Goal: Task Accomplishment & Management: Use online tool/utility

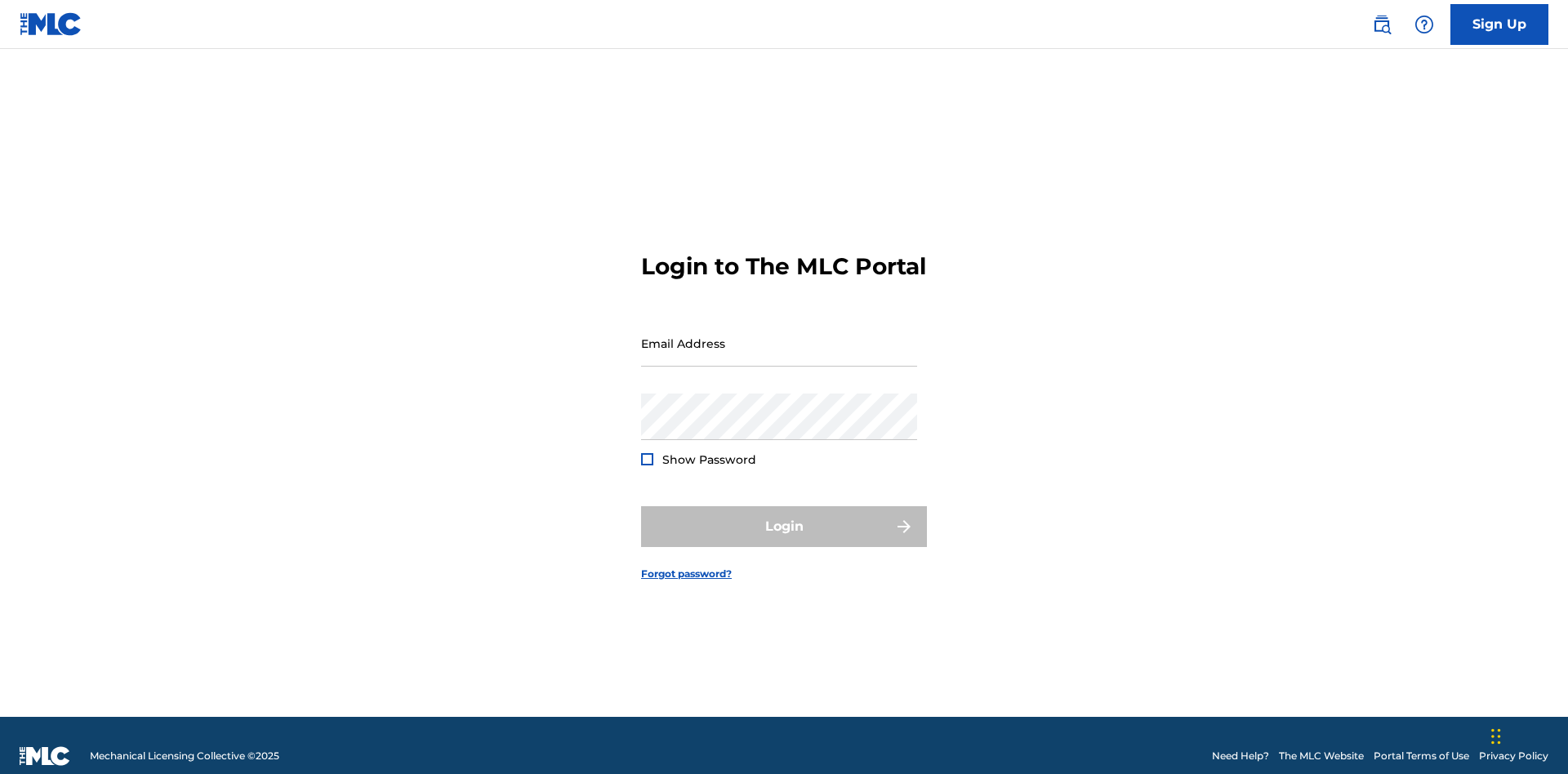
scroll to position [21, 0]
click at [779, 336] on input "Email Address" at bounding box center [779, 343] width 276 height 46
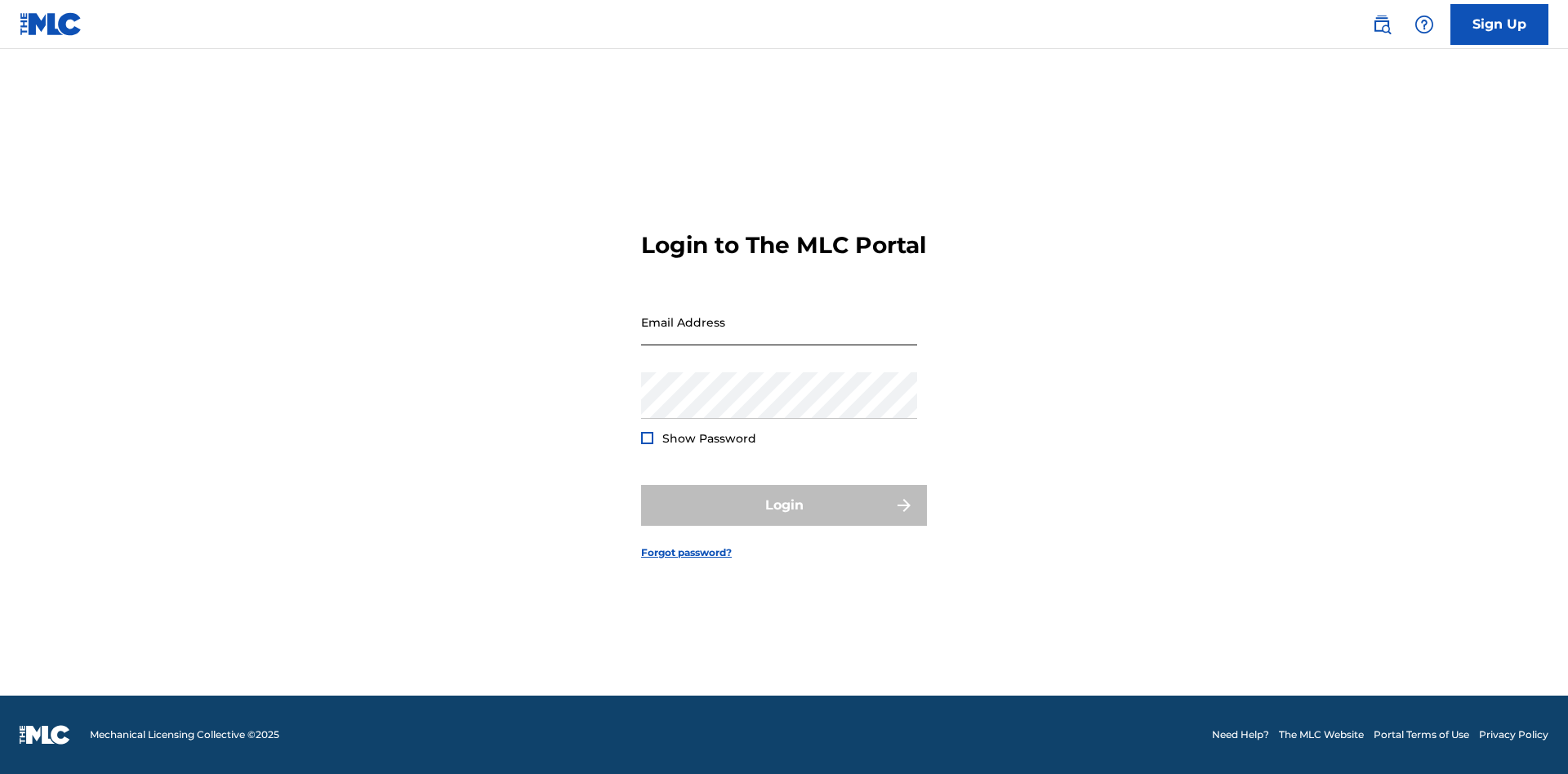
scroll to position [21, 0]
type input "[PERSON_NAME][EMAIL_ADDRESS][PERSON_NAME][DOMAIN_NAME]"
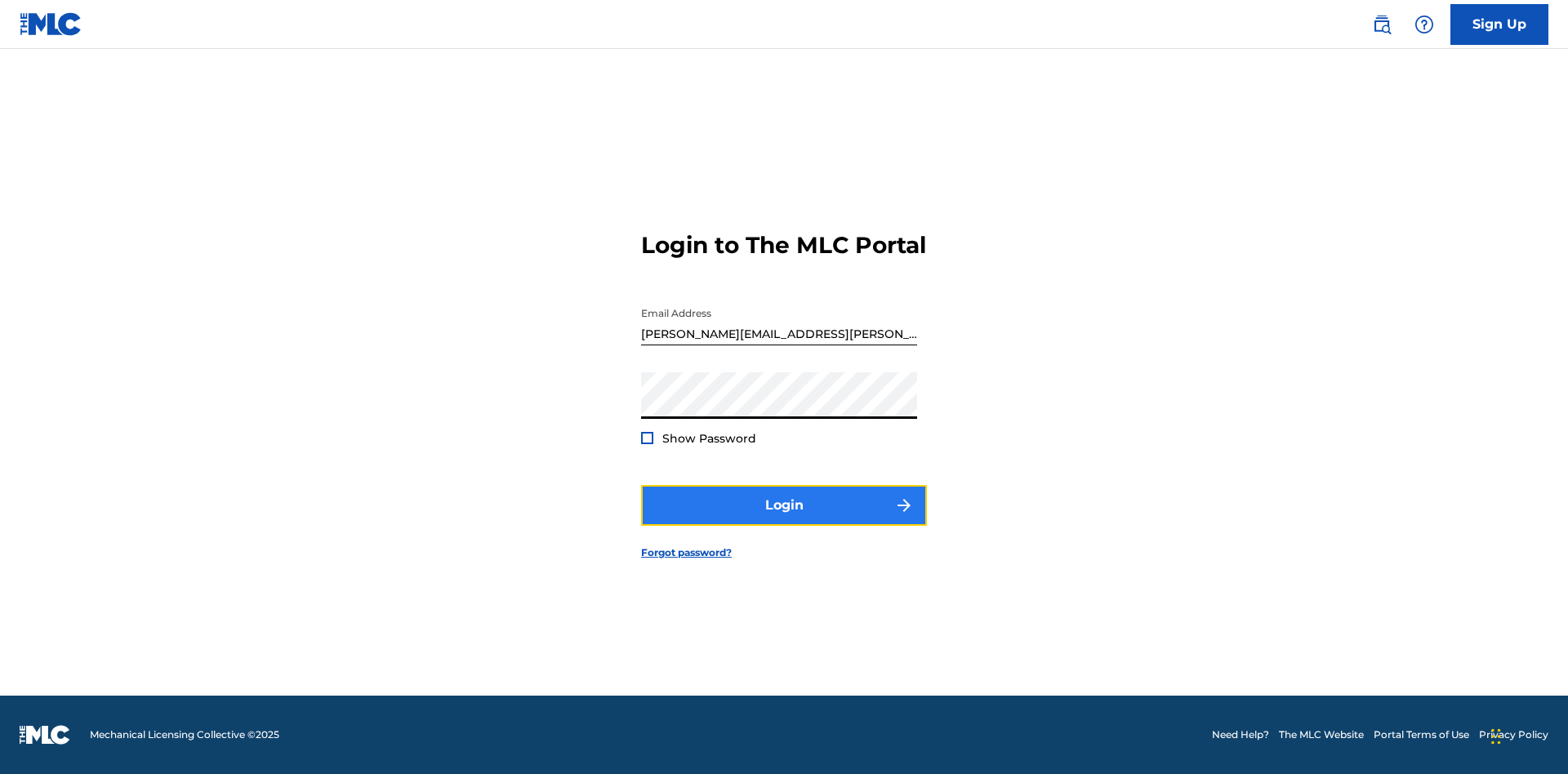
click at [784, 519] on button "Login" at bounding box center [784, 505] width 286 height 40
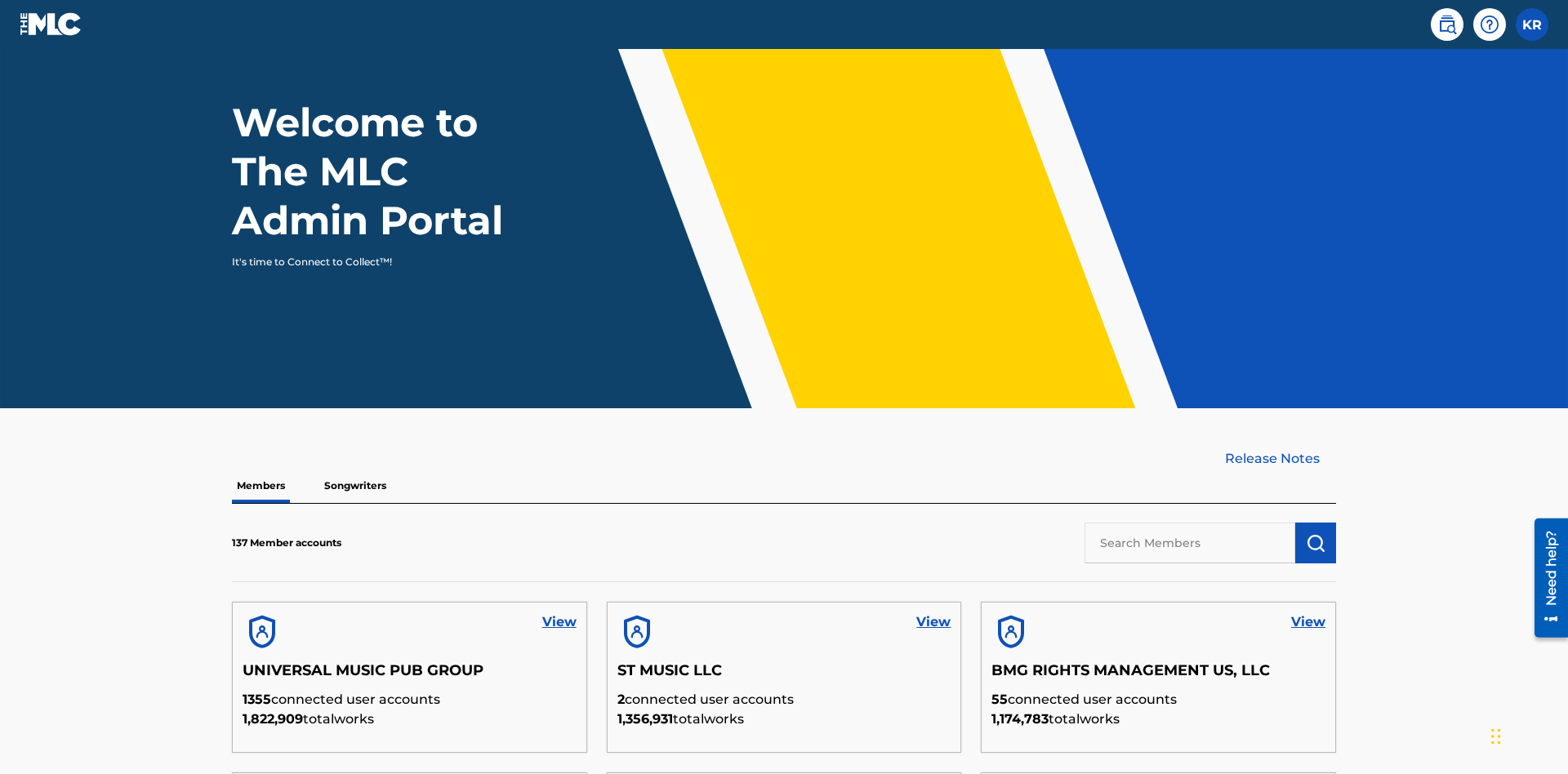
click at [1190, 522] on input "text" at bounding box center [1190, 542] width 211 height 40
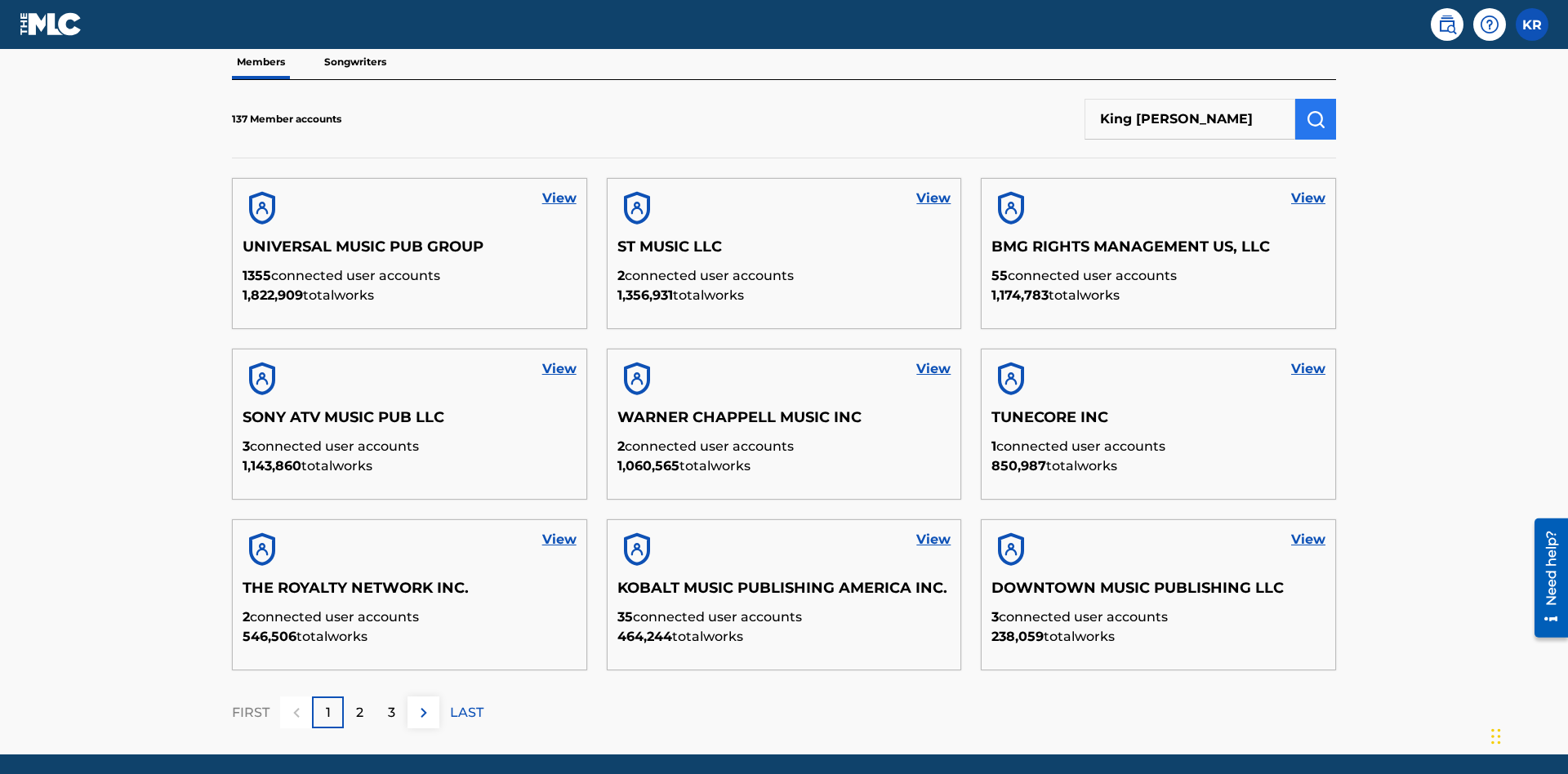
type input "King [PERSON_NAME]"
click at [1316, 110] on img "submit" at bounding box center [1316, 119] width 19 height 19
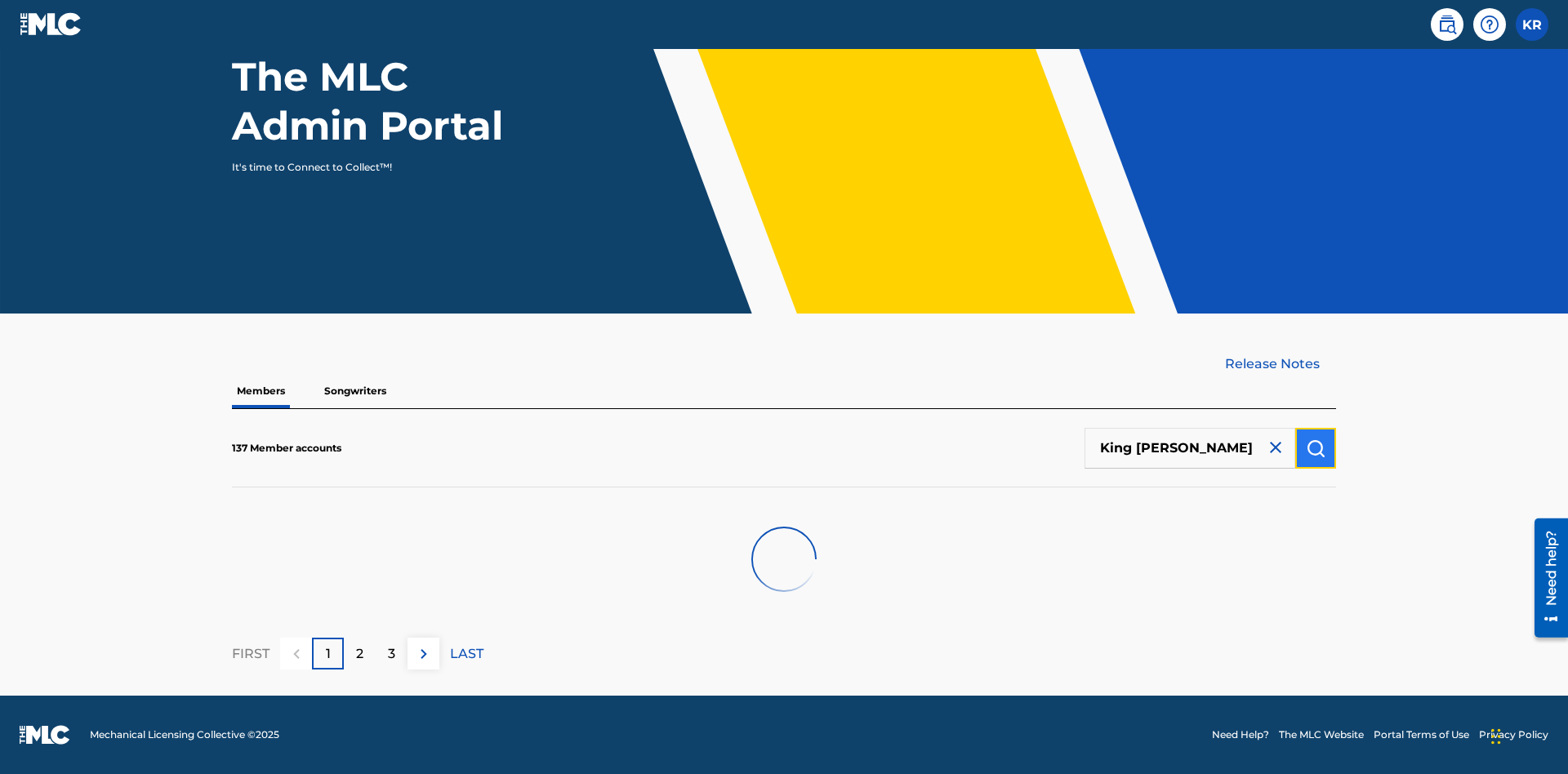
scroll to position [165, 0]
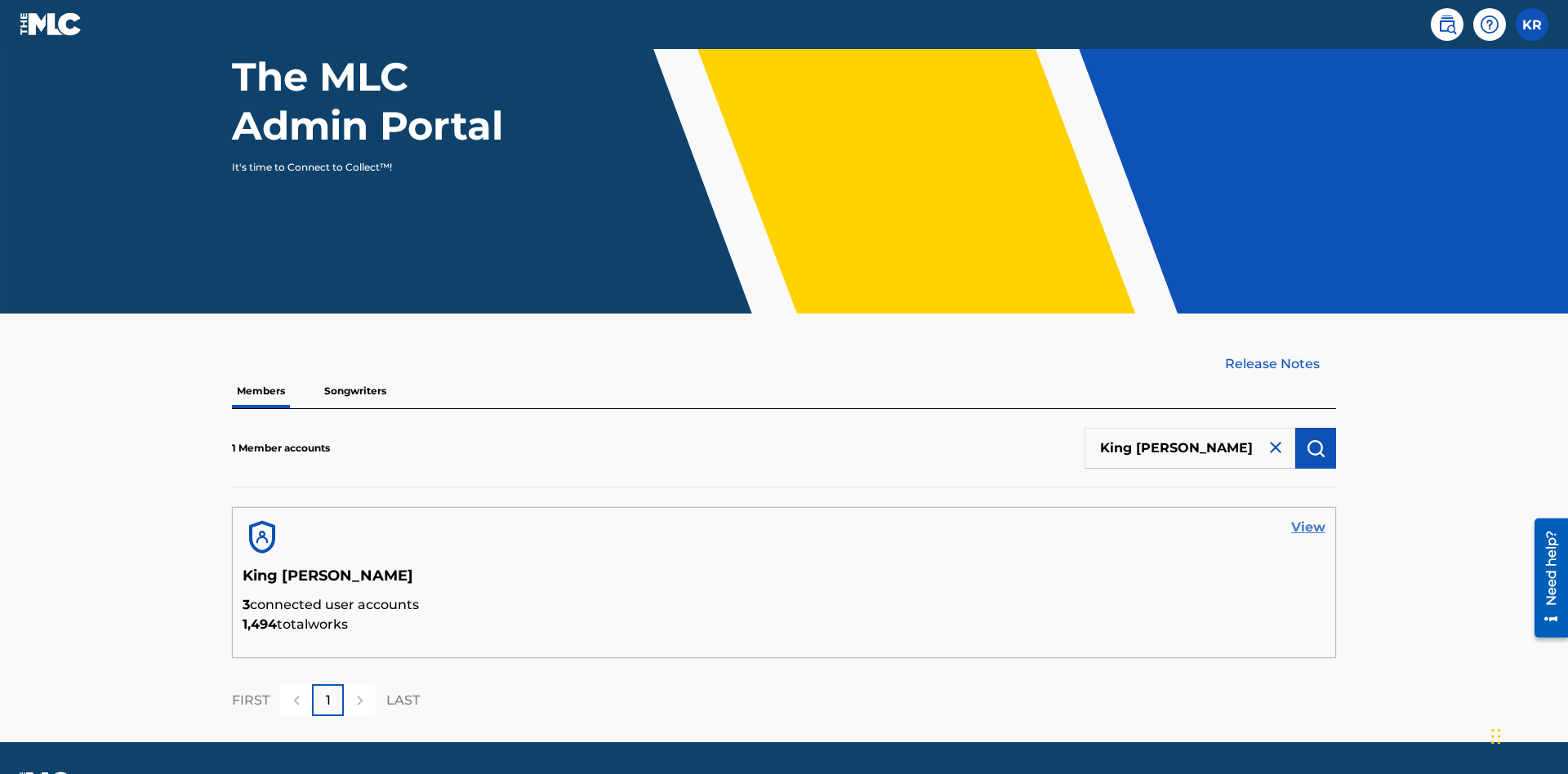
click at [1308, 517] on link "View" at bounding box center [1308, 527] width 35 height 19
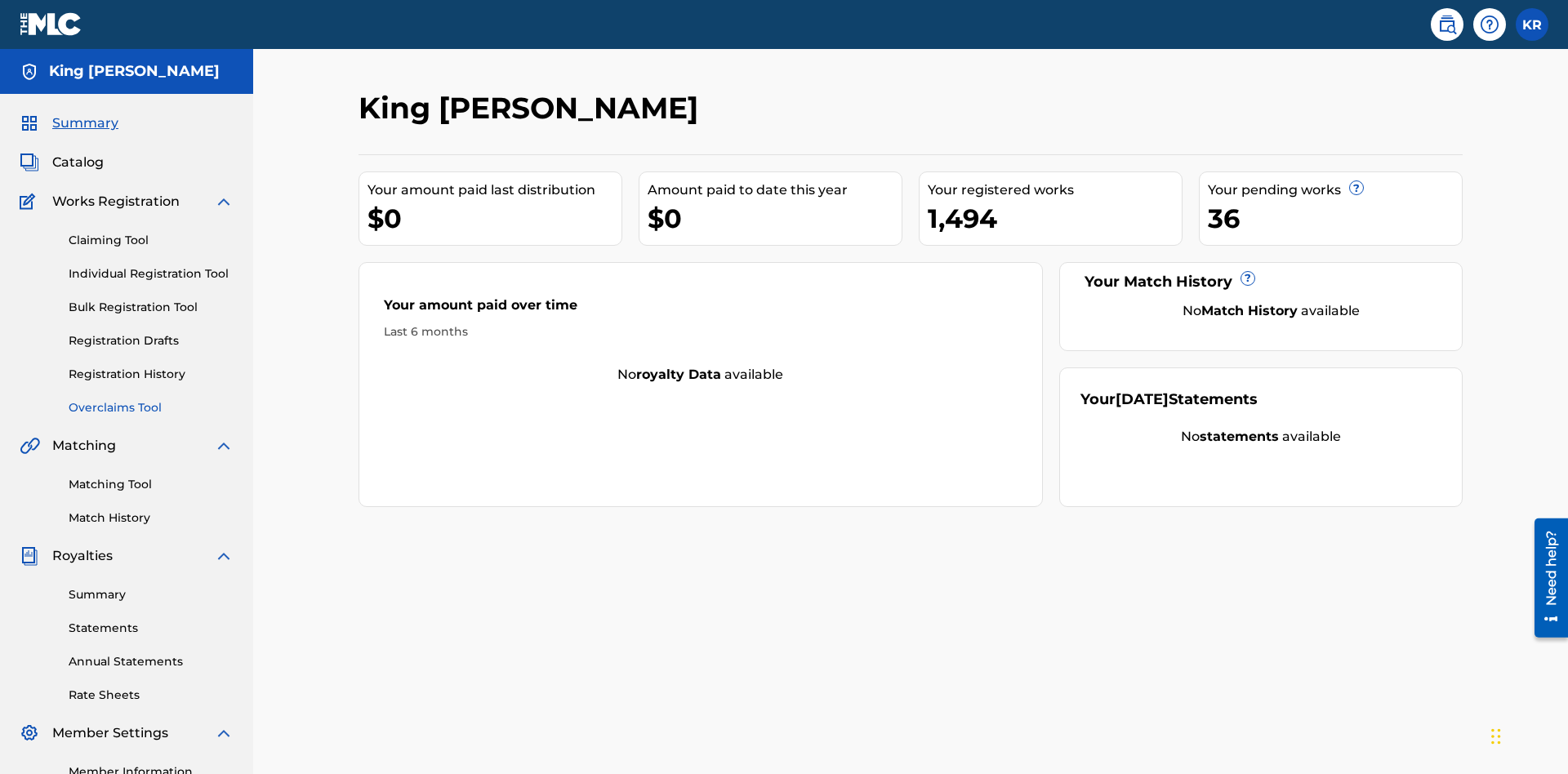
click at [151, 399] on link "Overclaims Tool" at bounding box center [151, 408] width 165 height 17
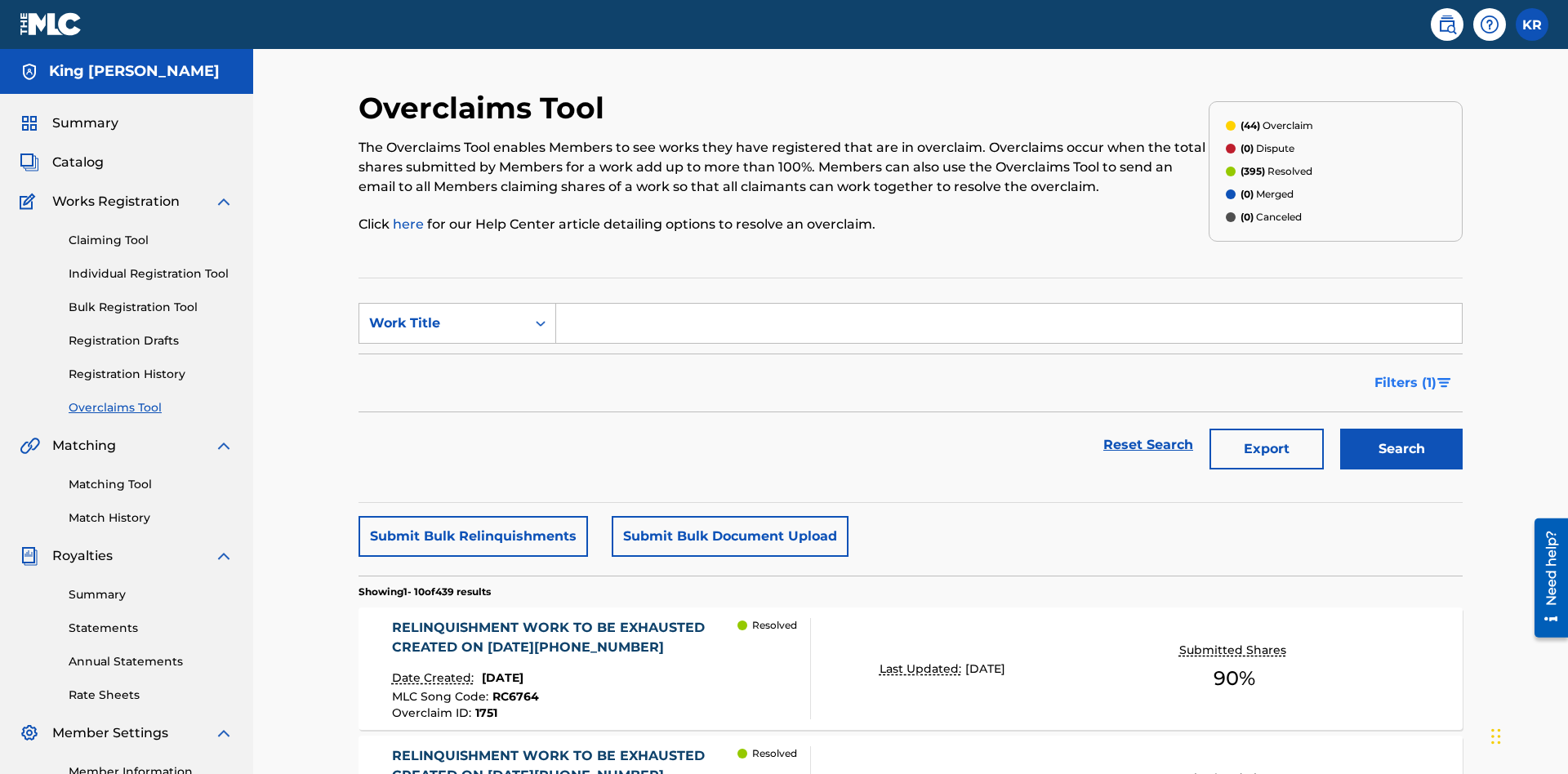
click at [1404, 373] on span "Filters ( 1 )" at bounding box center [1405, 383] width 63 height 19
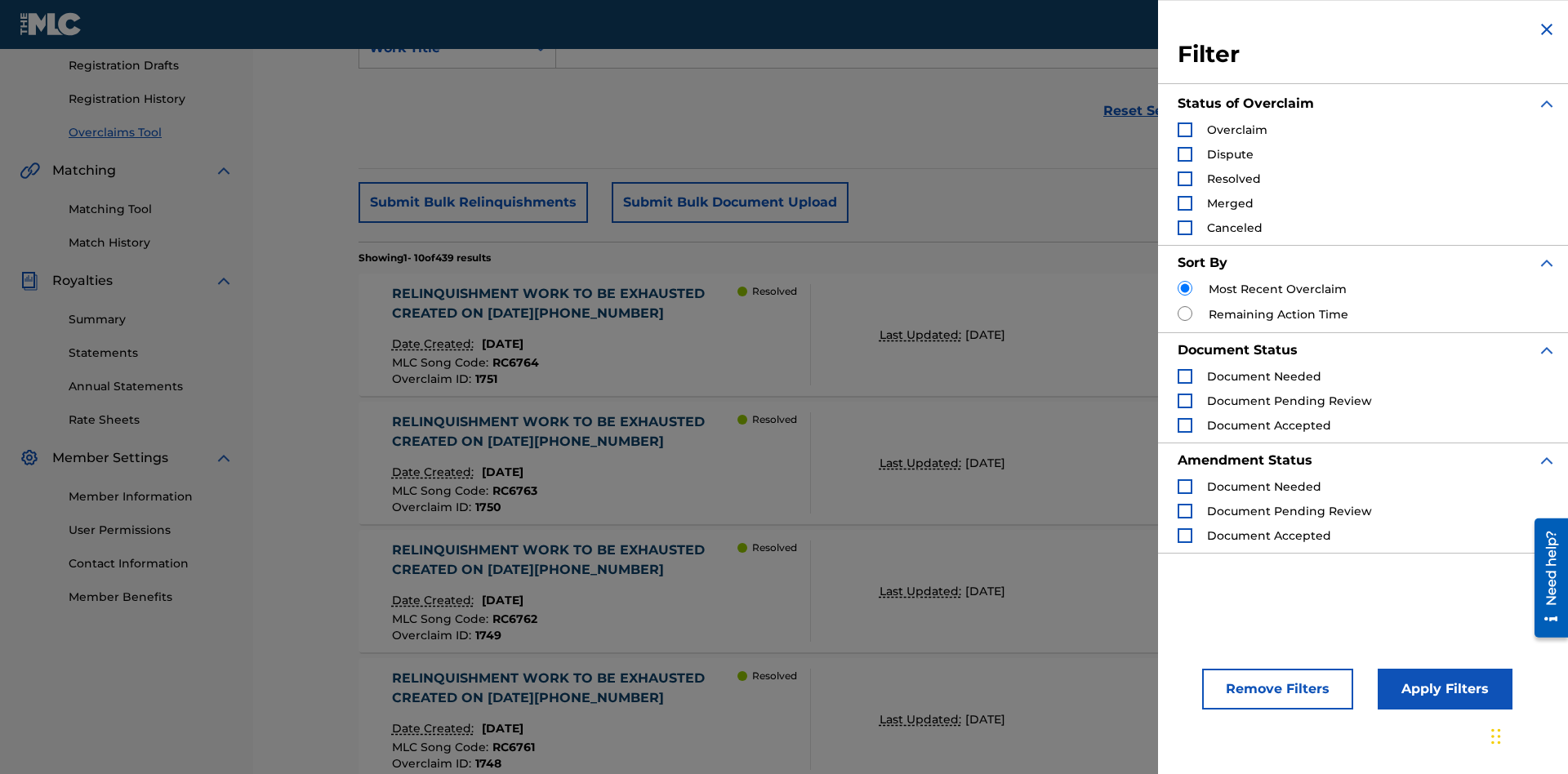
click at [1185, 130] on div "Search Form" at bounding box center [1184, 129] width 14 height 14
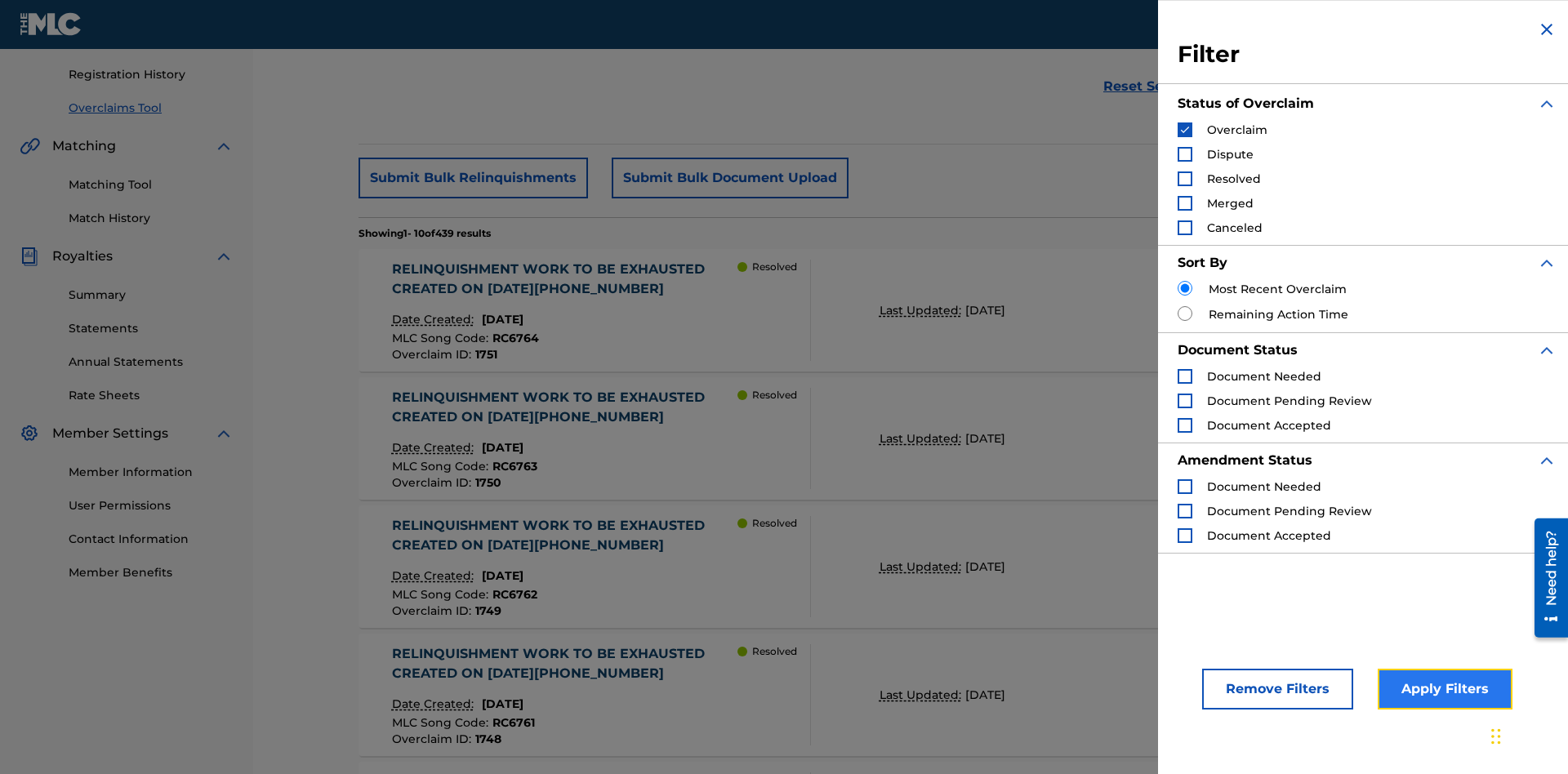
click at [1442, 689] on button "Apply Filters" at bounding box center [1445, 688] width 135 height 40
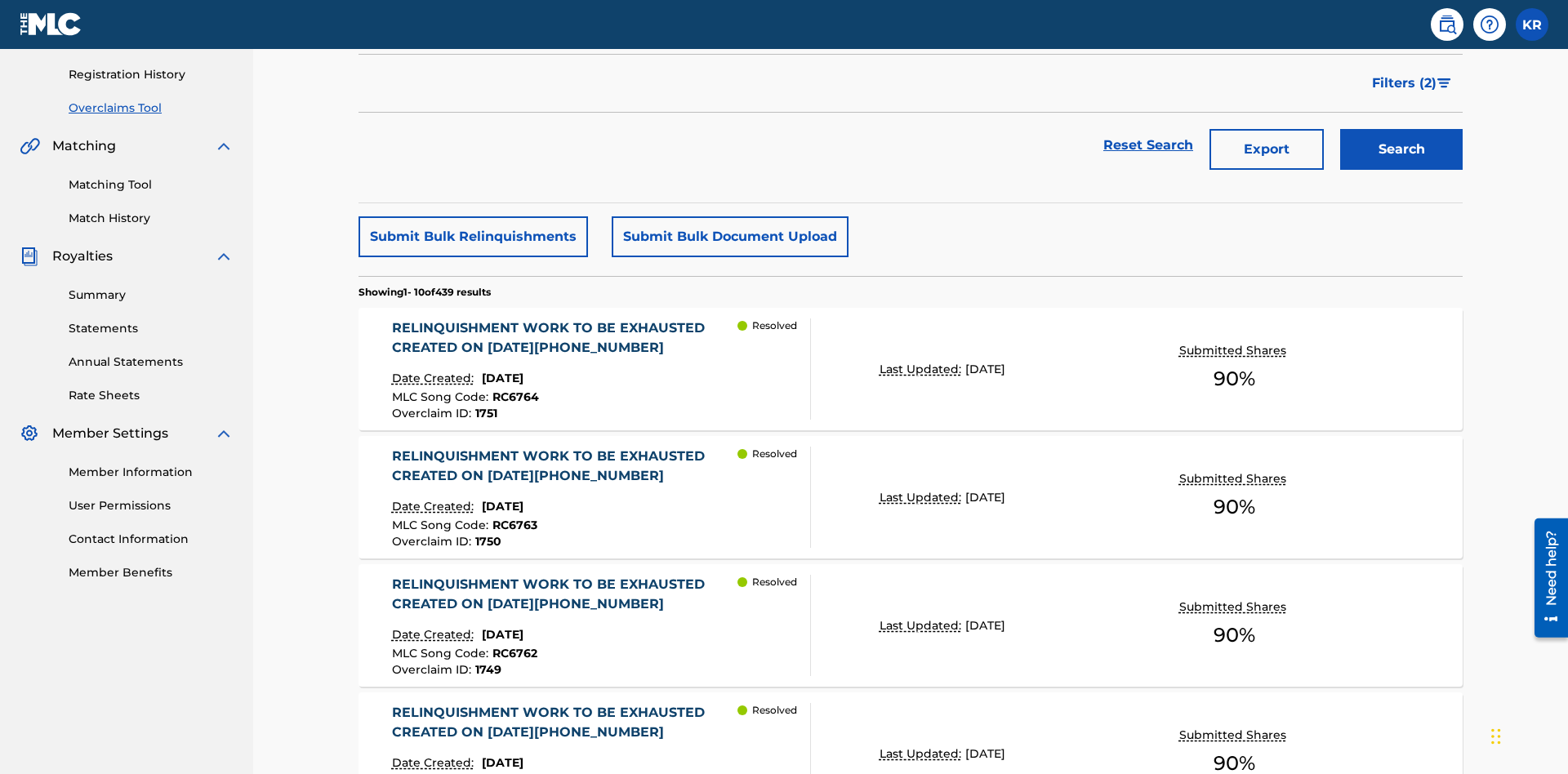
scroll to position [205, 0]
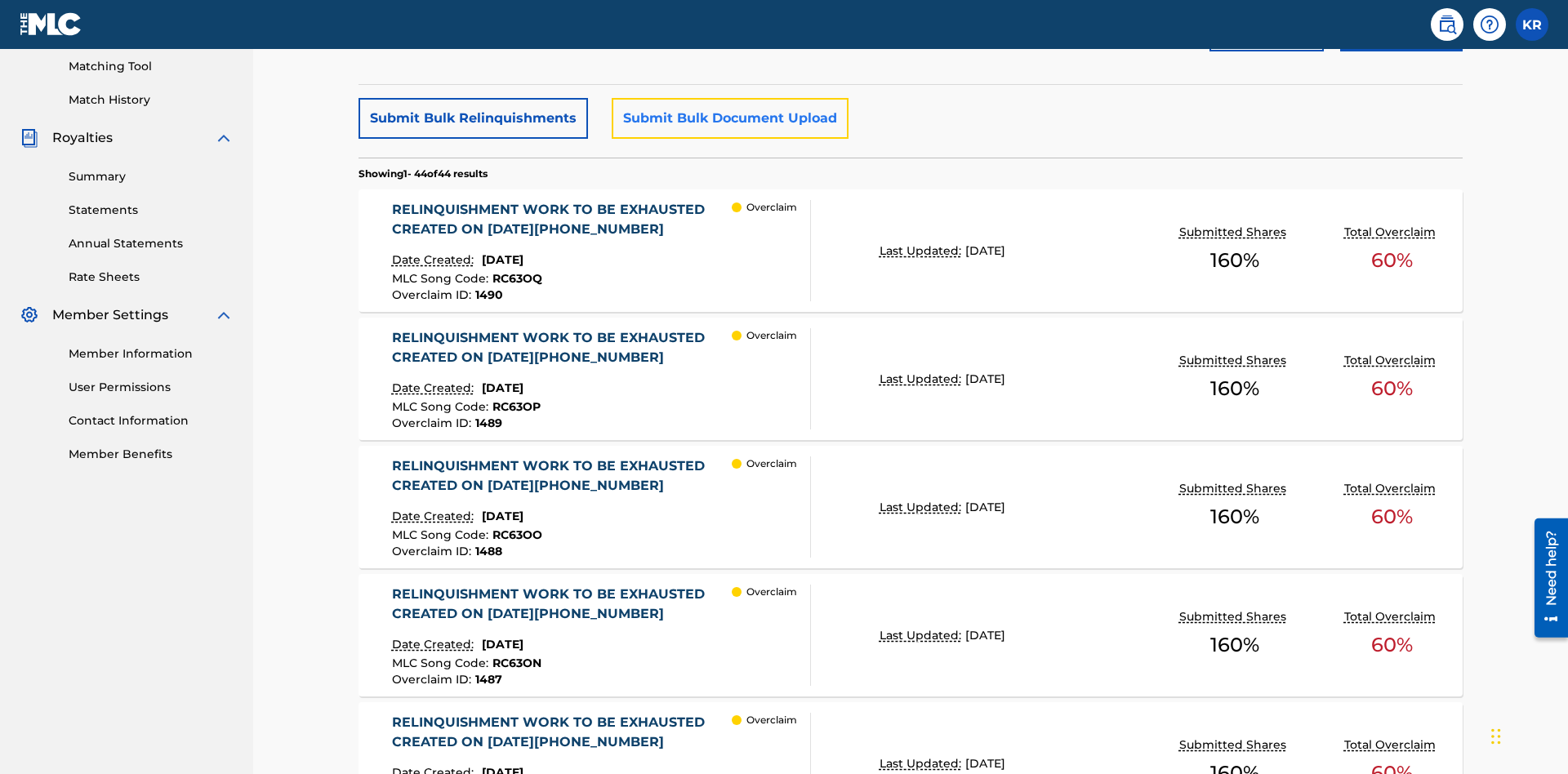
click at [728, 118] on button "Submit Bulk Document Upload" at bounding box center [730, 118] width 237 height 40
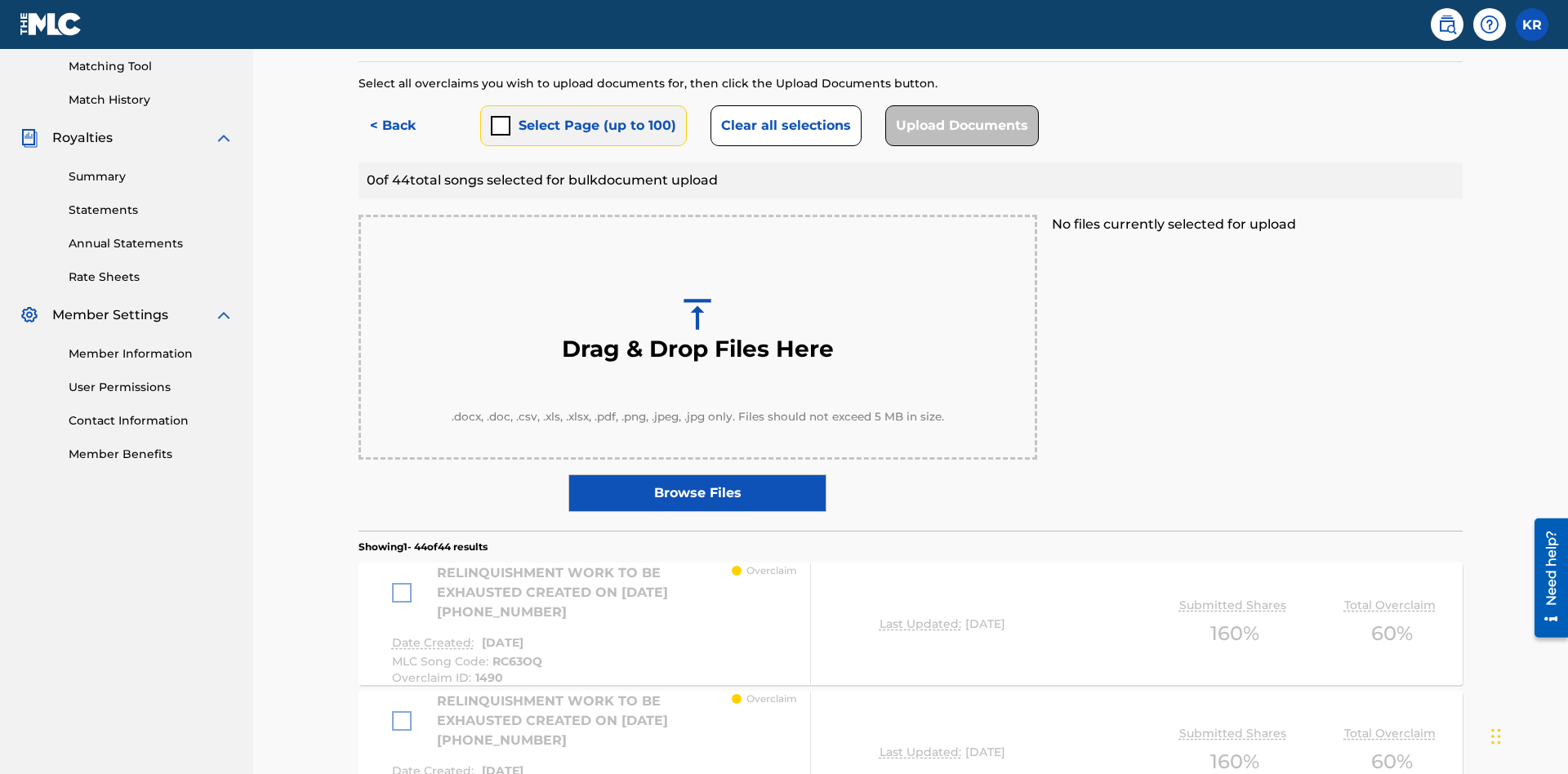
click at [582, 118] on button "Select Page (up to 100)" at bounding box center [583, 126] width 207 height 40
